Goal: Feedback & Contribution: Leave review/rating

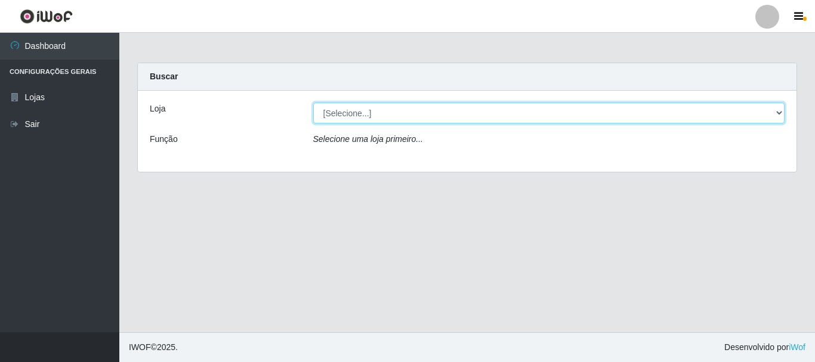
click at [779, 110] on select "[Selecione...] Nordestão - Alecrim" at bounding box center [549, 113] width 472 height 21
select select "453"
click at [313, 103] on select "[Selecione...] Nordestão - Alecrim" at bounding box center [549, 113] width 472 height 21
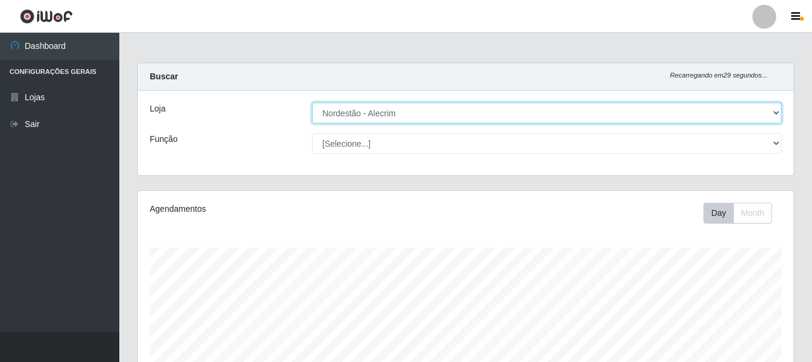
scroll to position [248, 656]
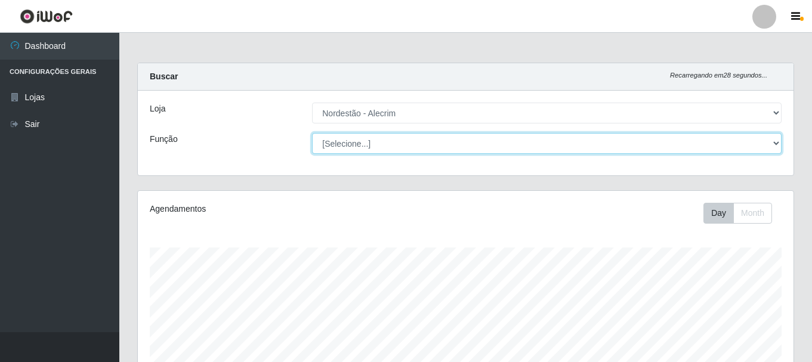
click at [771, 141] on select "[Selecione...] Balconista + Balconista de Padaria Balconista de Padaria ++ Emba…" at bounding box center [546, 143] width 469 height 21
select select "70"
click at [312, 133] on select "[Selecione...] Balconista + Balconista de Padaria Balconista de Padaria ++ Emba…" at bounding box center [546, 143] width 469 height 21
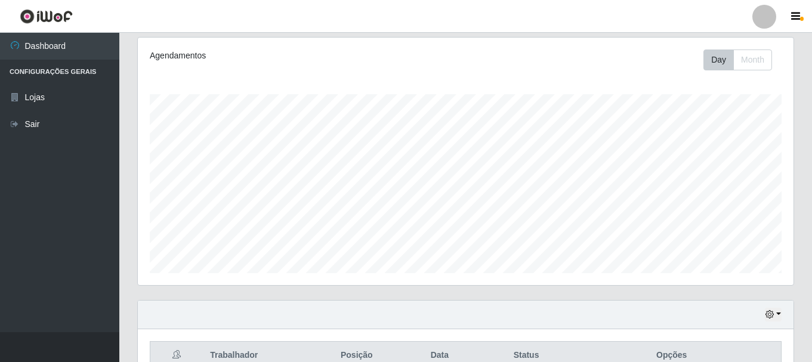
scroll to position [404, 0]
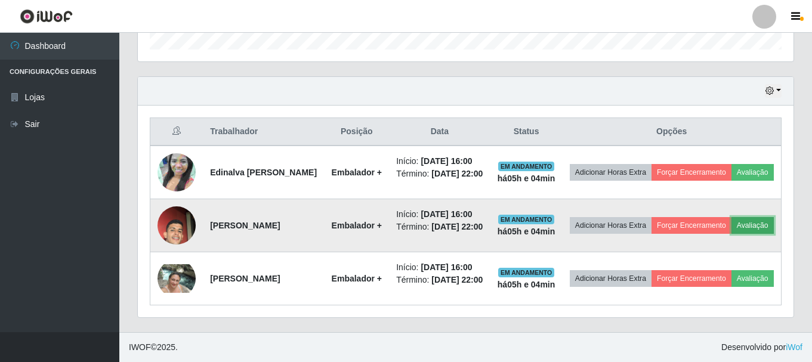
click at [731, 223] on button "Avaliação" at bounding box center [752, 225] width 42 height 17
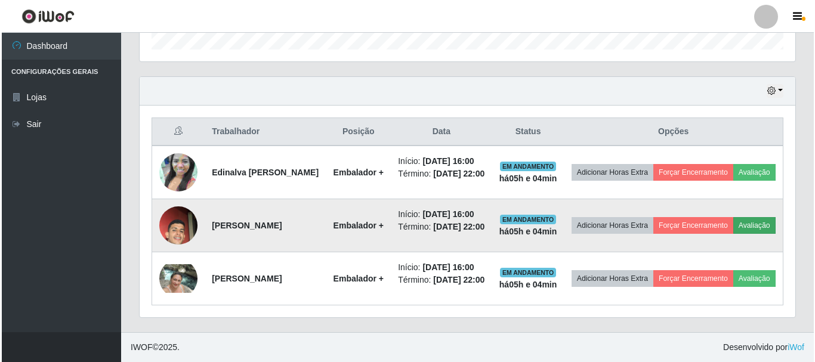
scroll to position [248, 650]
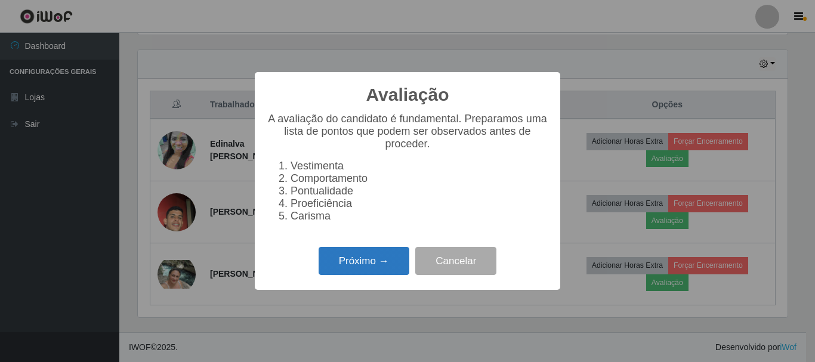
click at [365, 261] on button "Próximo →" at bounding box center [364, 261] width 91 height 28
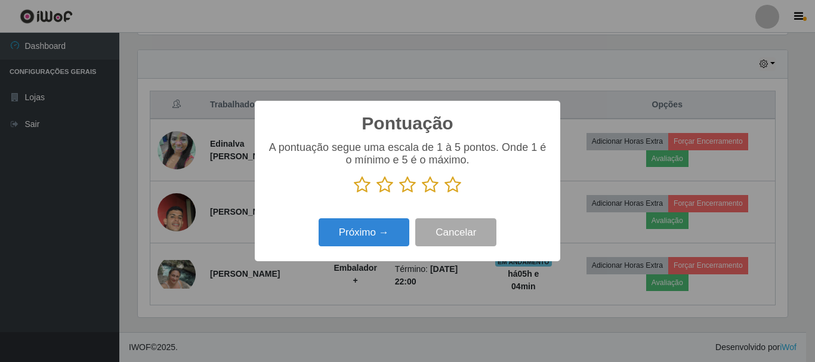
click at [449, 187] on icon at bounding box center [452, 185] width 17 height 18
click at [444, 194] on input "radio" at bounding box center [444, 194] width 0 height 0
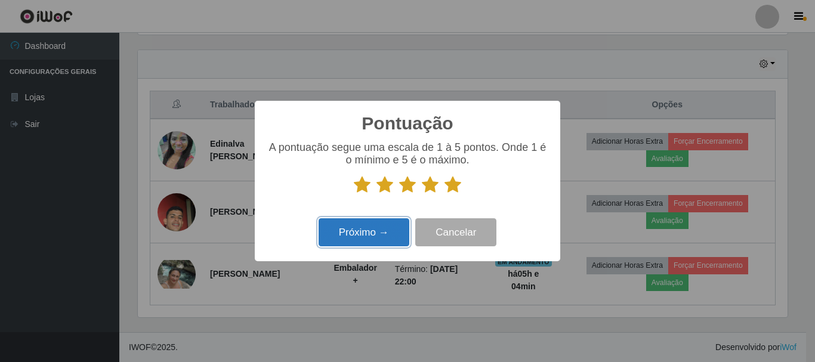
click at [376, 230] on button "Próximo →" at bounding box center [364, 232] width 91 height 28
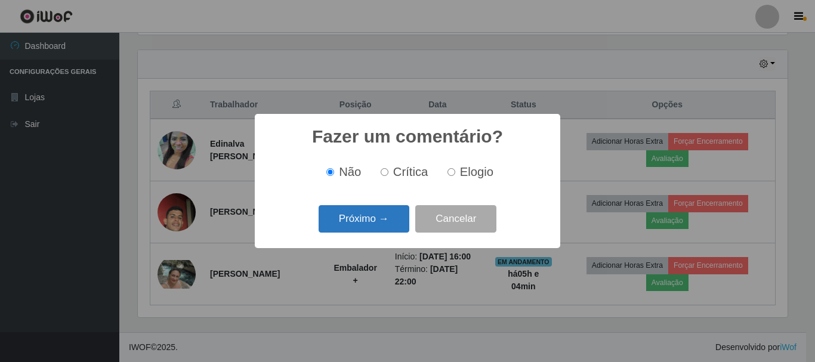
click at [382, 222] on button "Próximo →" at bounding box center [364, 219] width 91 height 28
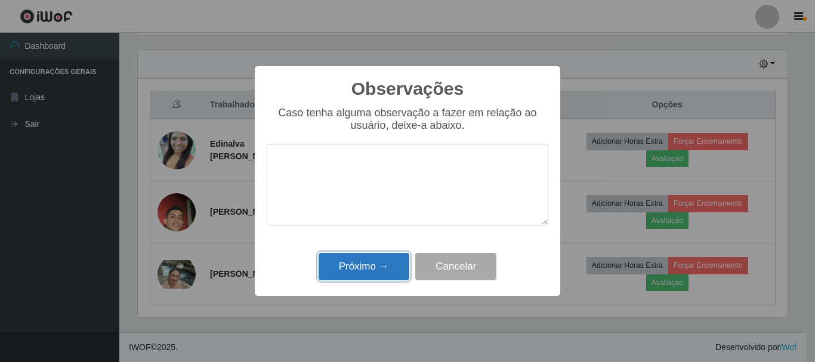
click at [387, 264] on button "Próximo →" at bounding box center [364, 267] width 91 height 28
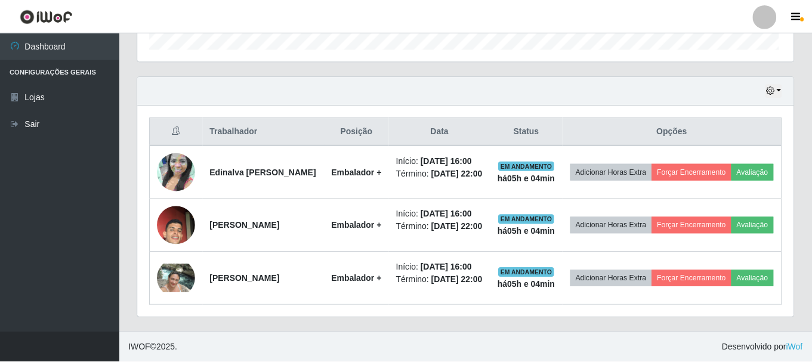
scroll to position [248, 656]
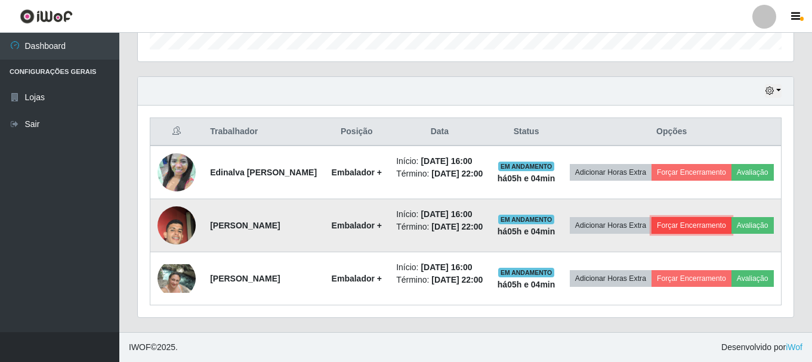
click at [731, 217] on button "Forçar Encerramento" at bounding box center [691, 225] width 80 height 17
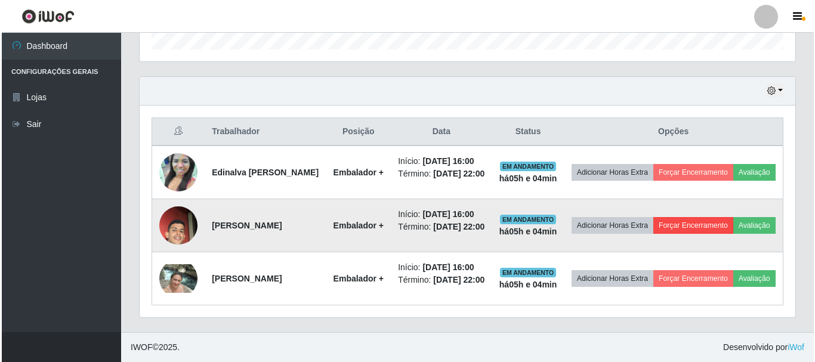
scroll to position [248, 650]
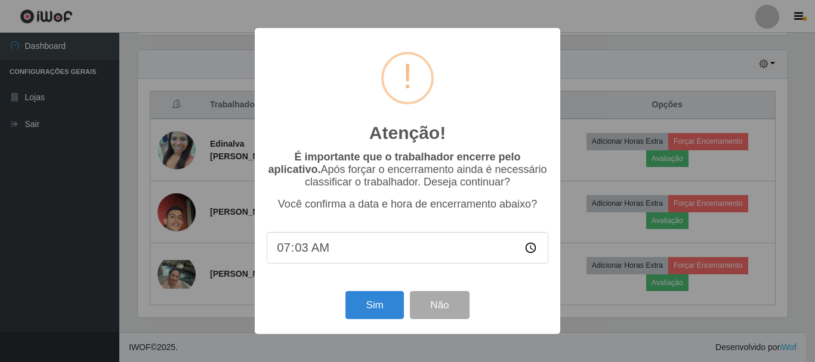
type input "07:30"
click at [385, 256] on input "07:30" at bounding box center [408, 248] width 282 height 32
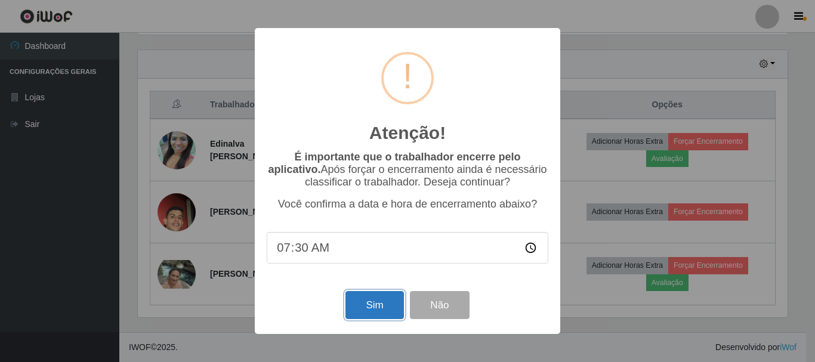
click at [380, 308] on button "Sim" at bounding box center [374, 305] width 58 height 28
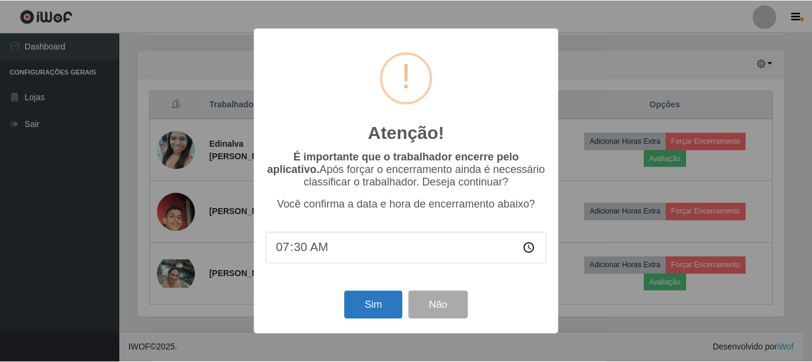
scroll to position [596211, 595809]
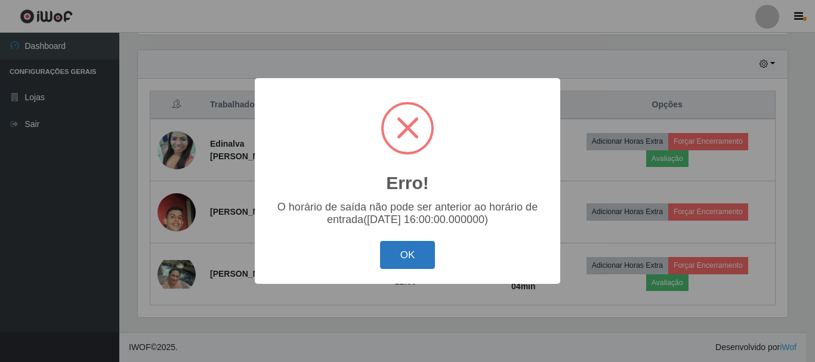
click at [406, 256] on button "OK" at bounding box center [407, 255] width 55 height 28
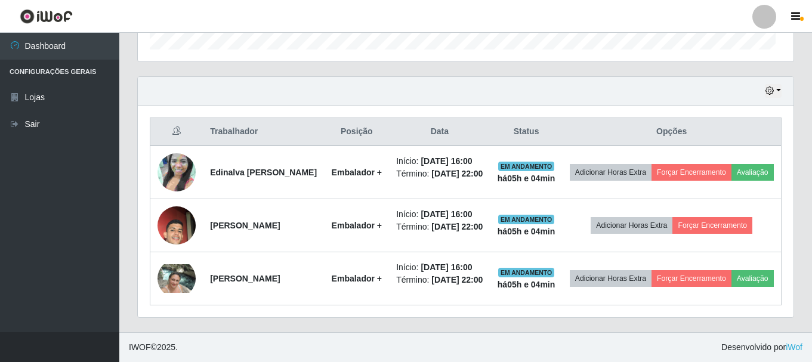
scroll to position [248, 656]
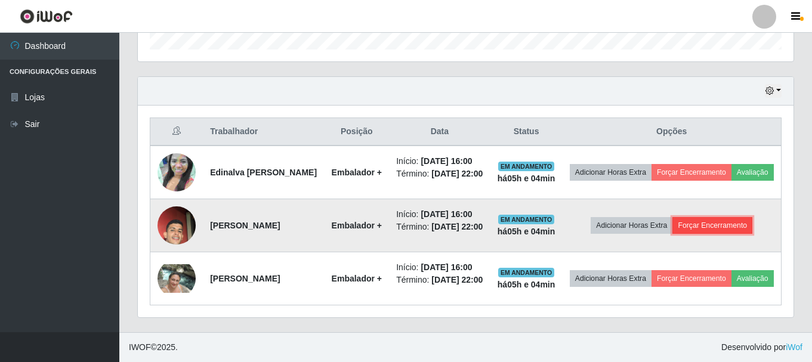
click at [725, 217] on button "Forçar Encerramento" at bounding box center [712, 225] width 80 height 17
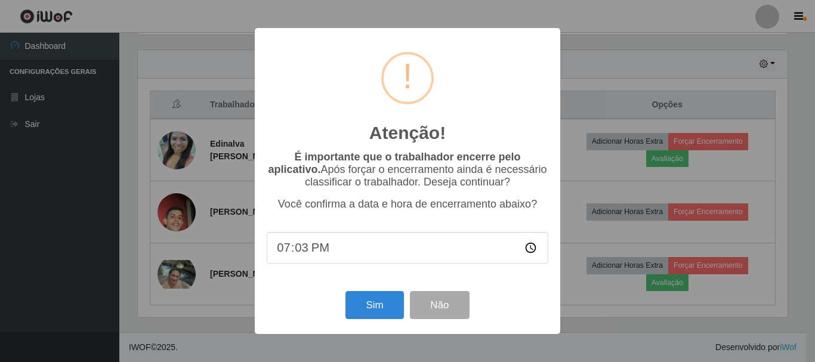
type input "19:30"
click at [364, 310] on button "Sim" at bounding box center [374, 305] width 58 height 28
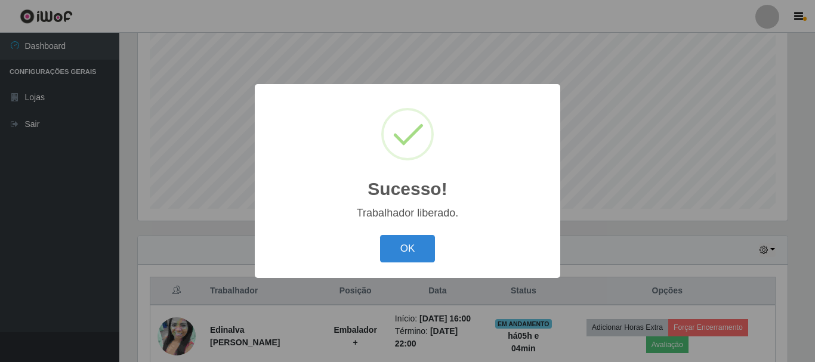
click at [392, 235] on div "OK Cancel" at bounding box center [408, 248] width 282 height 34
click at [394, 249] on button "OK" at bounding box center [407, 249] width 55 height 28
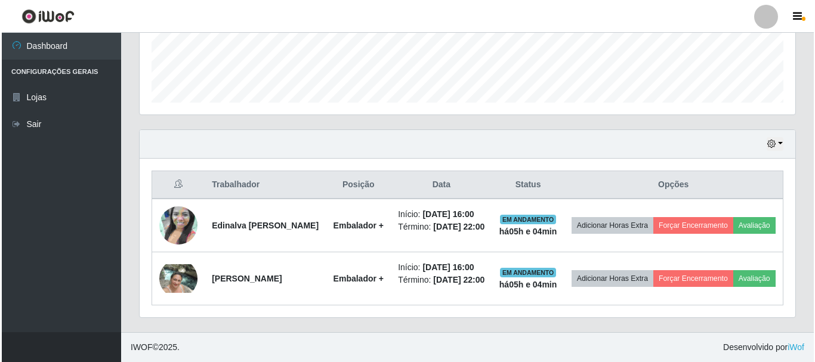
scroll to position [342, 0]
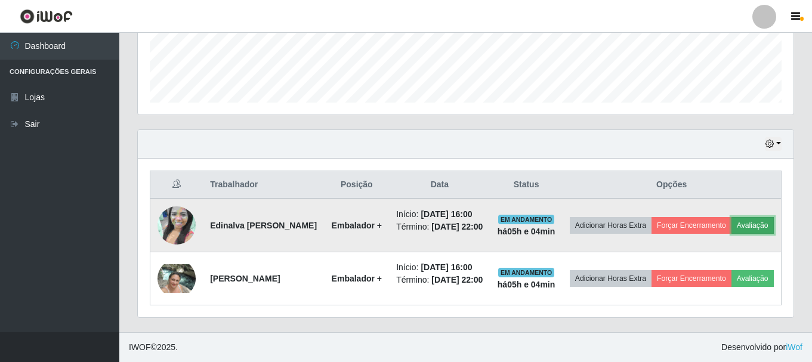
click at [731, 219] on button "Avaliação" at bounding box center [752, 225] width 42 height 17
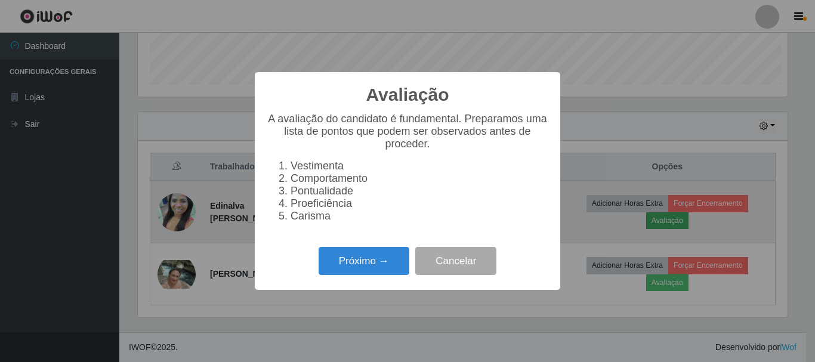
scroll to position [248, 650]
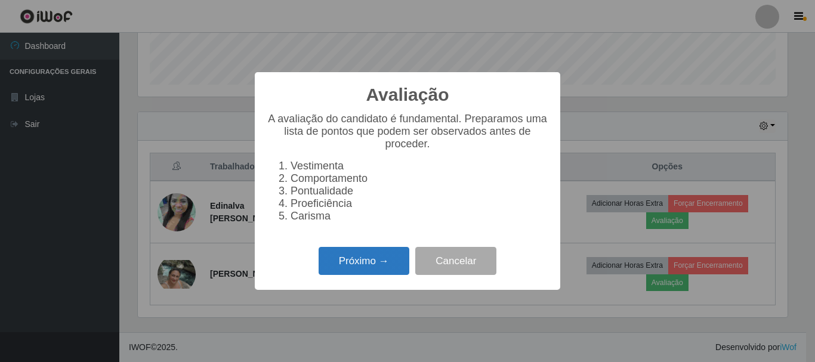
click at [386, 263] on button "Próximo →" at bounding box center [364, 261] width 91 height 28
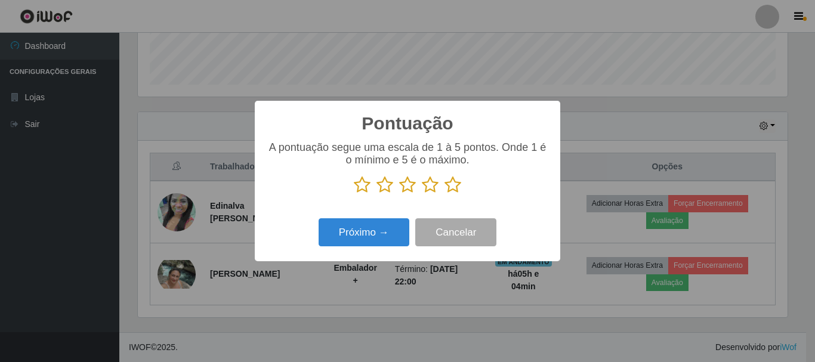
click at [449, 188] on icon at bounding box center [452, 185] width 17 height 18
click at [444, 194] on input "radio" at bounding box center [444, 194] width 0 height 0
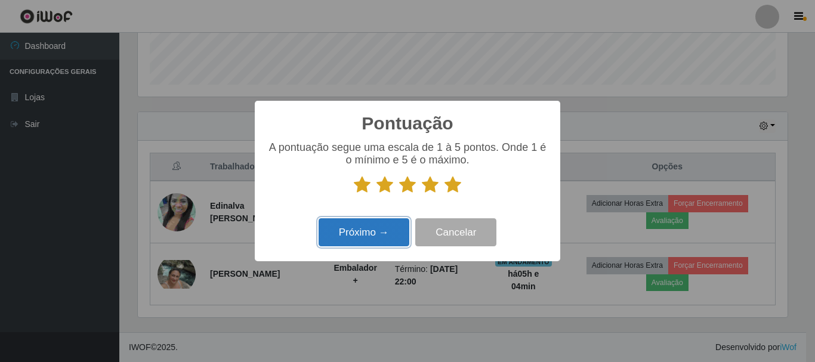
click at [369, 238] on button "Próximo →" at bounding box center [364, 232] width 91 height 28
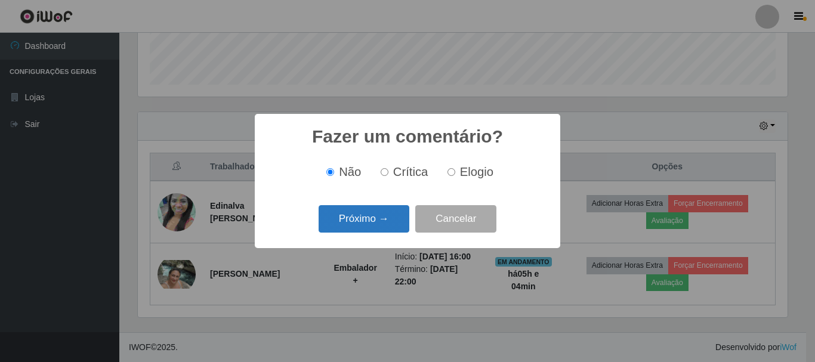
click at [387, 217] on button "Próximo →" at bounding box center [364, 219] width 91 height 28
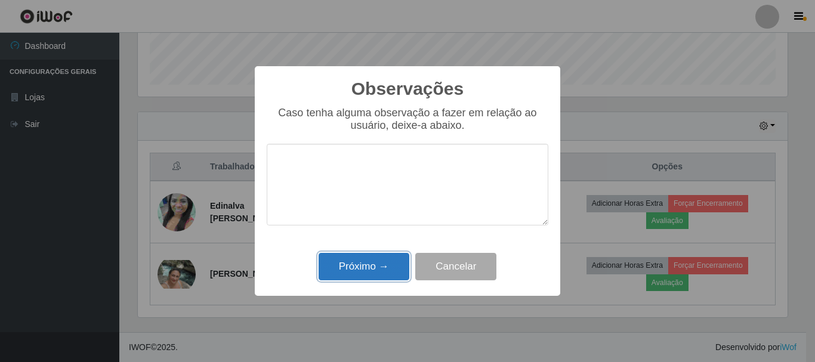
click at [369, 273] on button "Próximo →" at bounding box center [364, 267] width 91 height 28
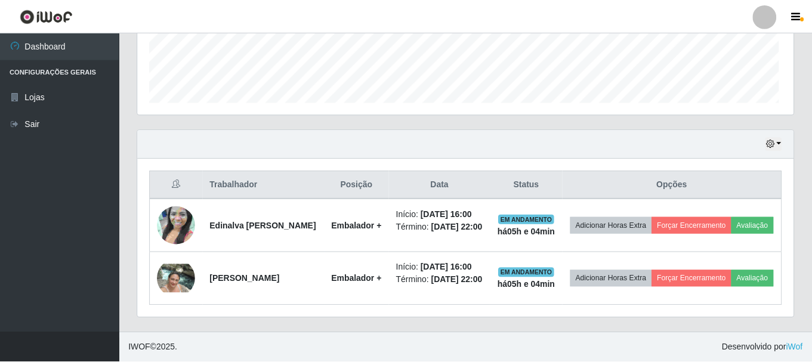
scroll to position [0, 0]
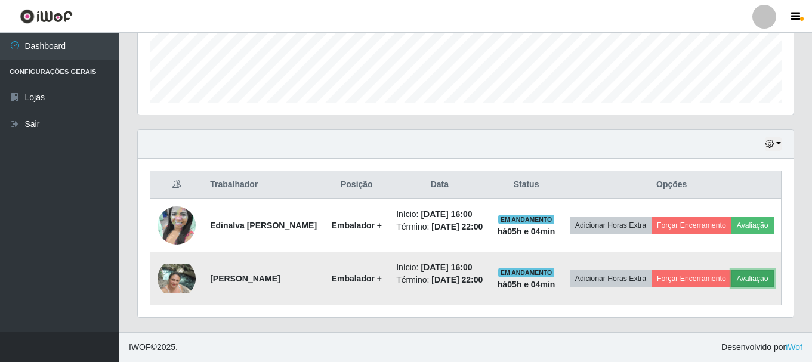
click at [731, 286] on button "Avaliação" at bounding box center [752, 278] width 42 height 17
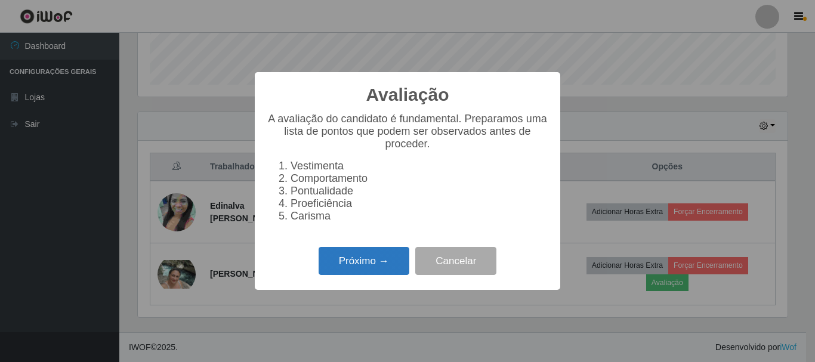
click at [397, 262] on button "Próximo →" at bounding box center [364, 261] width 91 height 28
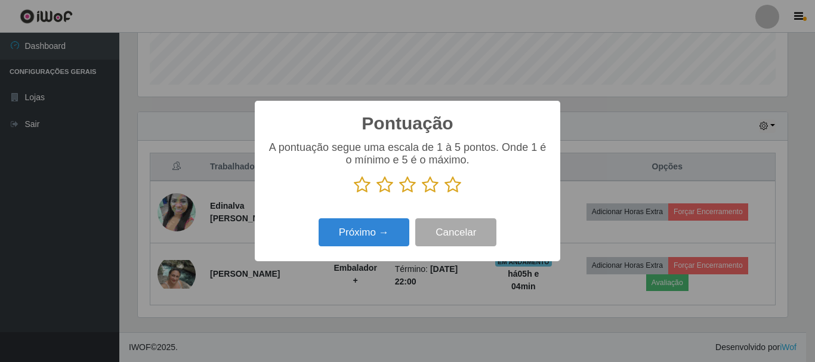
click at [452, 187] on icon at bounding box center [452, 185] width 17 height 18
click at [444, 194] on input "radio" at bounding box center [444, 194] width 0 height 0
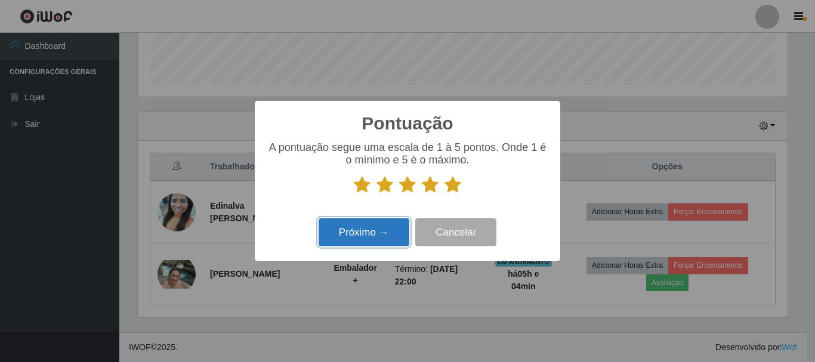
click at [357, 233] on button "Próximo →" at bounding box center [364, 232] width 91 height 28
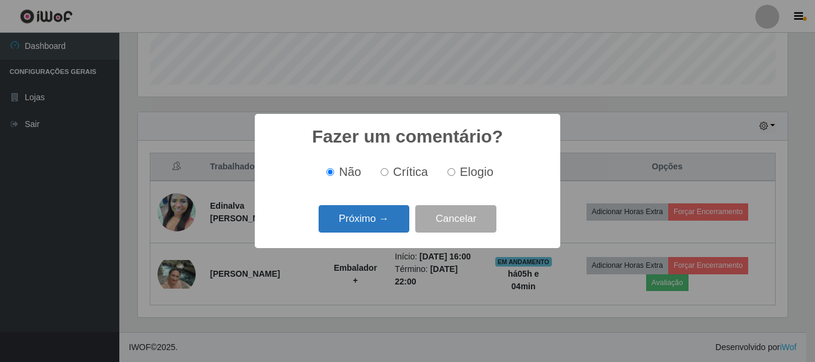
click at [363, 206] on button "Próximo →" at bounding box center [364, 219] width 91 height 28
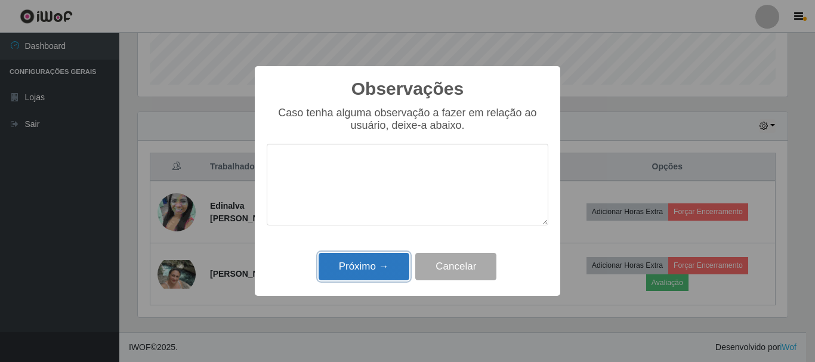
click at [380, 258] on button "Próximo →" at bounding box center [364, 267] width 91 height 28
